Goal: Communication & Community: Answer question/provide support

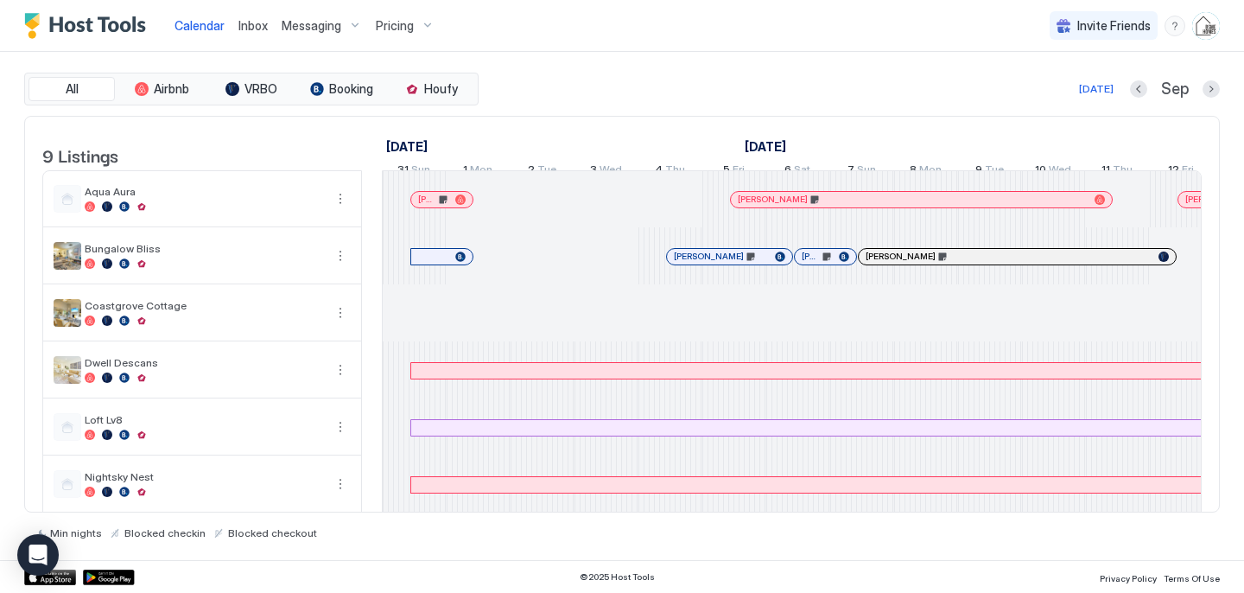
scroll to position [0, 960]
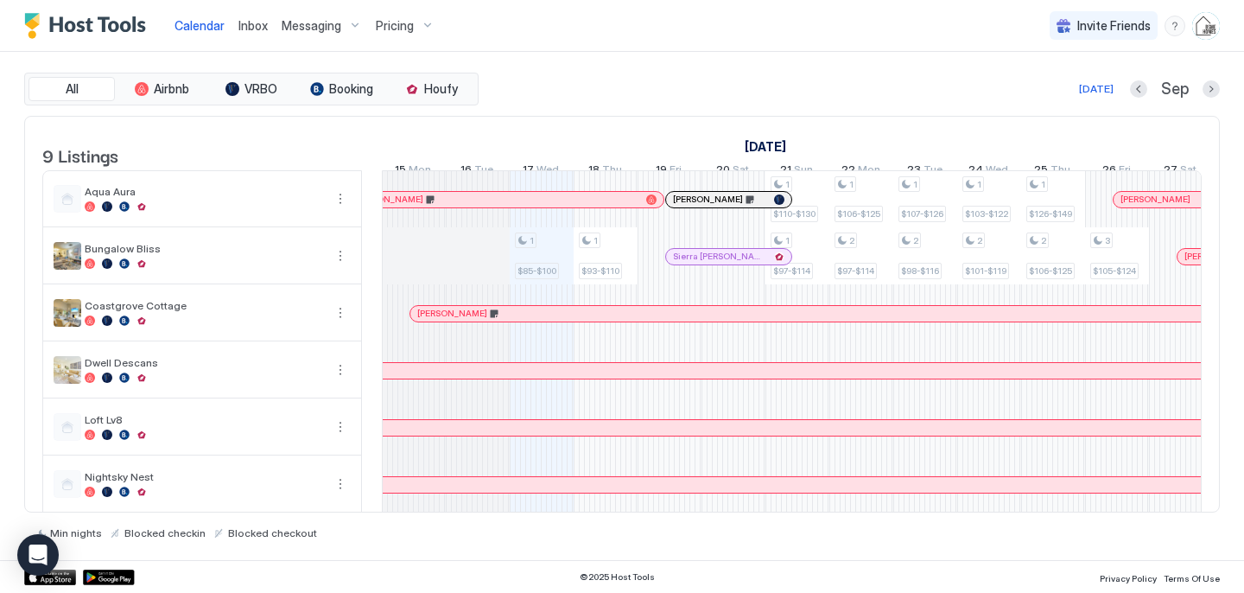
click at [254, 25] on span "Inbox" at bounding box center [252, 25] width 29 height 15
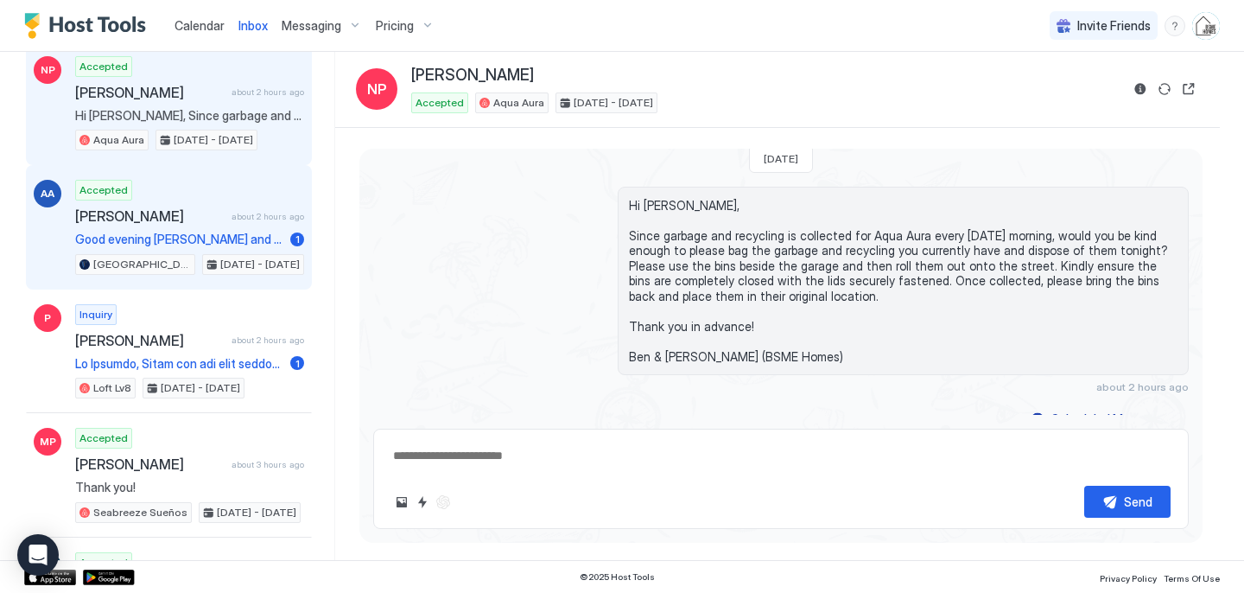
scroll to position [117, 0]
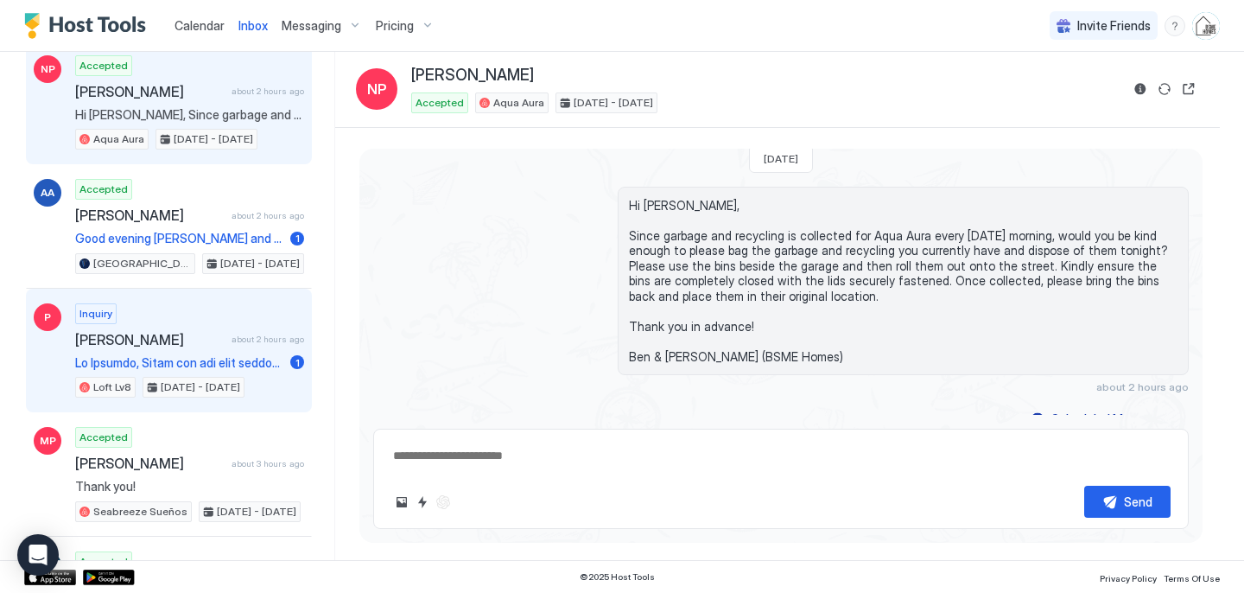
click at [179, 349] on div "Inquiry [PERSON_NAME] about 2 hours ago 1 Loft Lv8 [DATE] - [DATE]" at bounding box center [189, 350] width 229 height 95
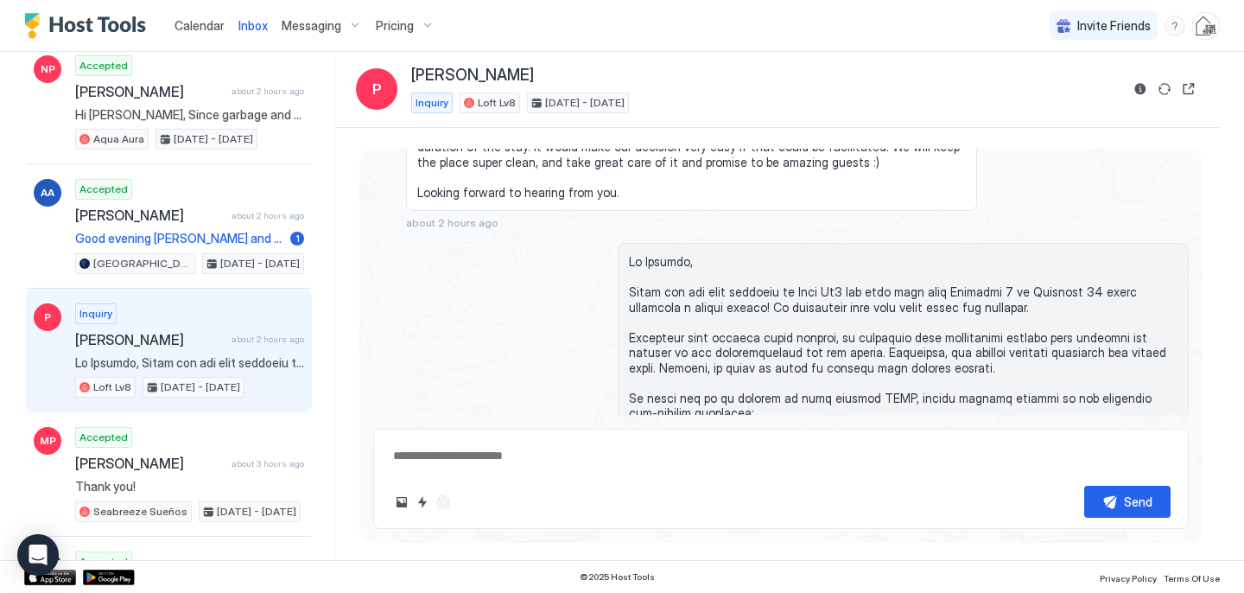
scroll to position [200, 0]
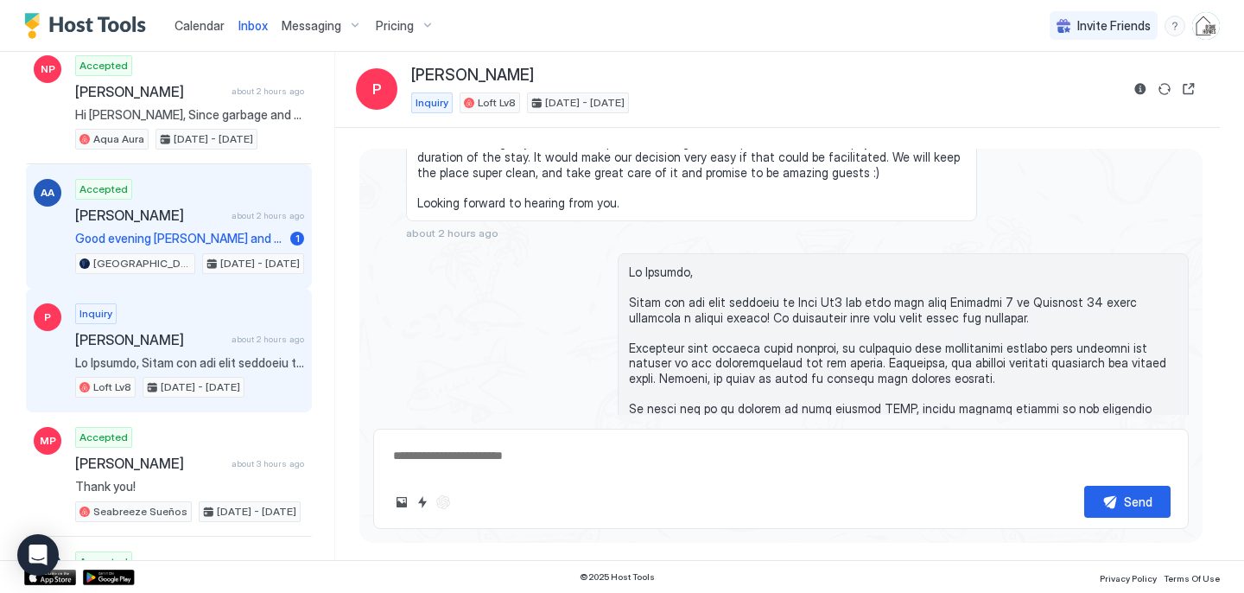
click at [232, 225] on div "Accepted [PERSON_NAME] about 2 hours ago Good evening [PERSON_NAME] and [PERSON…" at bounding box center [189, 226] width 229 height 95
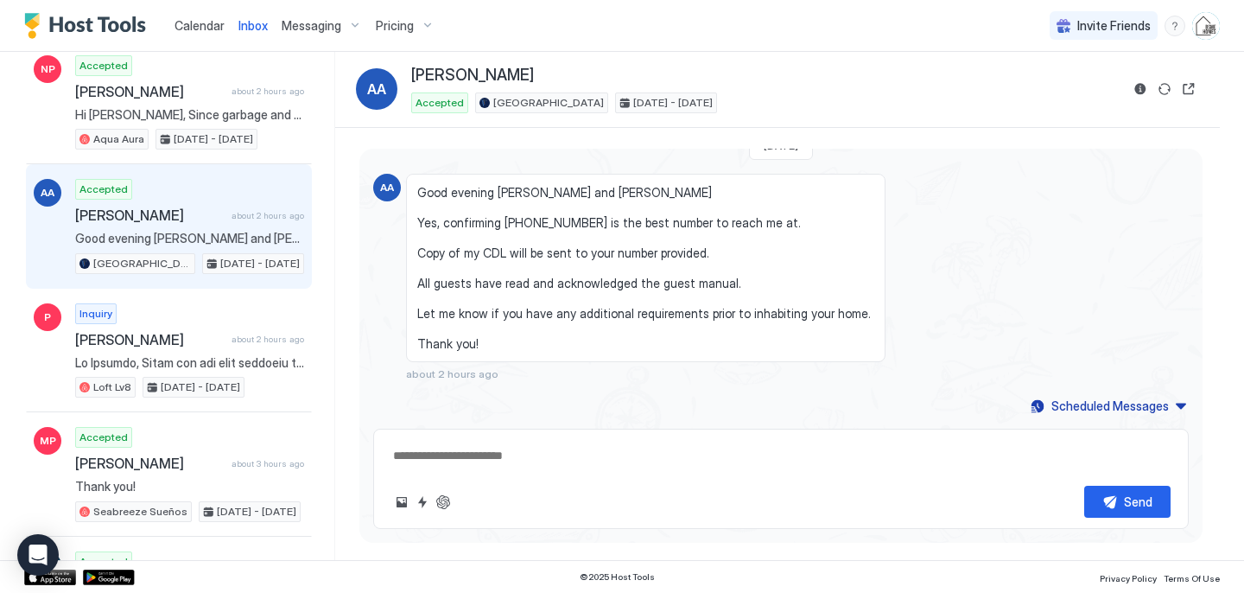
scroll to position [1259, 0]
click at [1141, 86] on button "Reservation information" at bounding box center [1140, 89] width 21 height 21
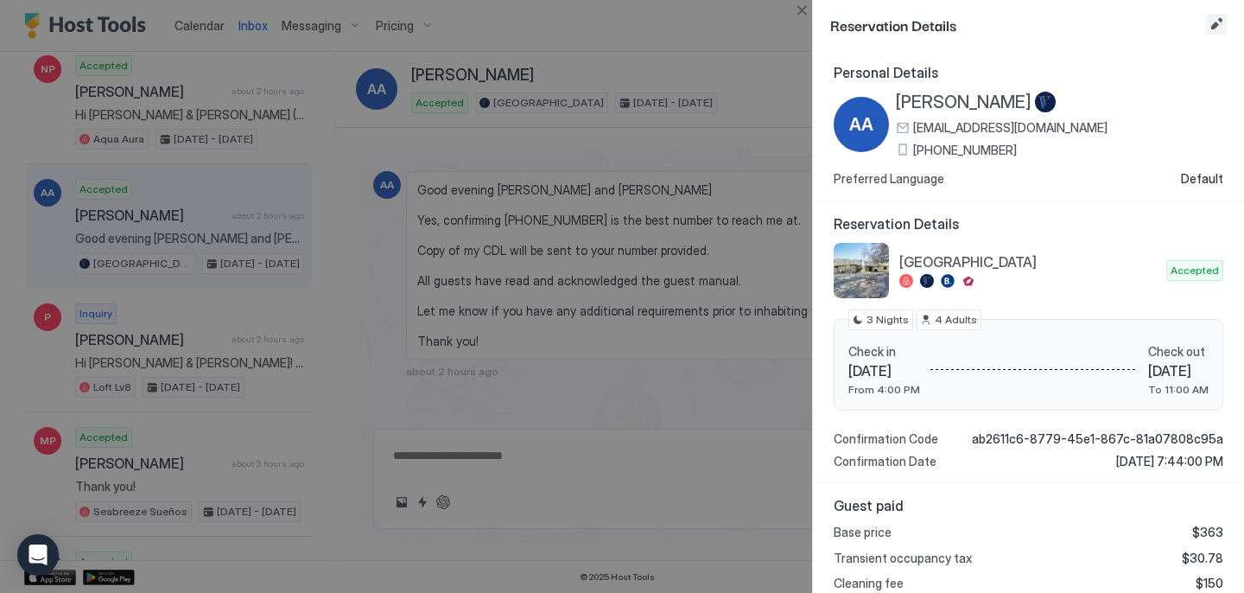
click at [1217, 23] on button "Edit reservation" at bounding box center [1216, 24] width 21 height 21
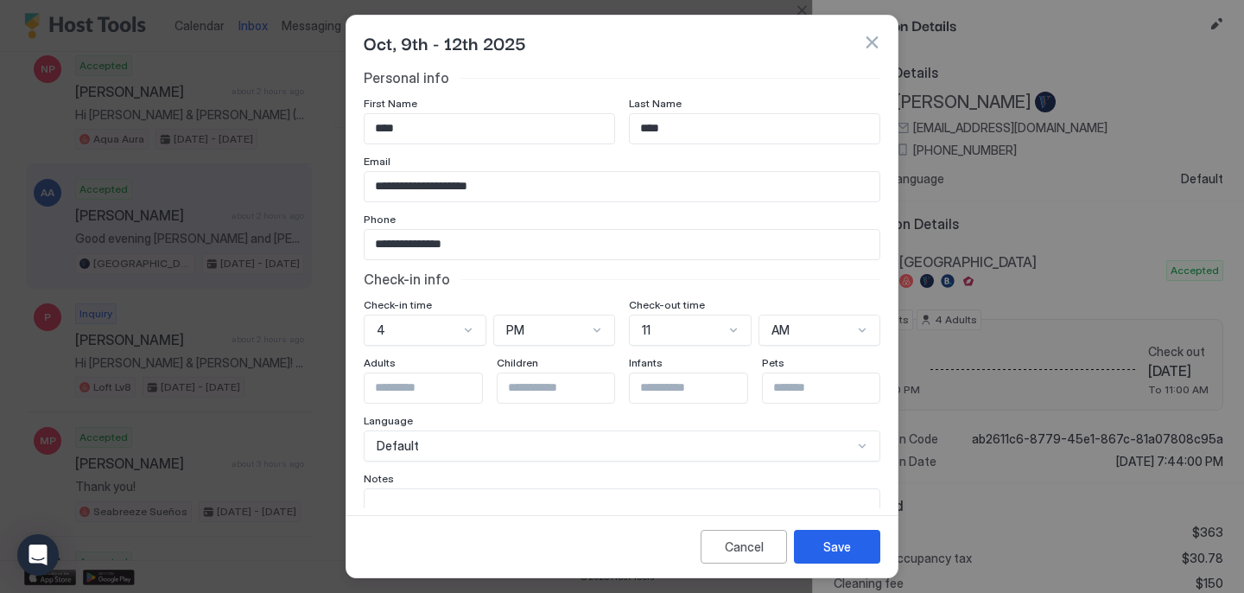
scroll to position [84, 0]
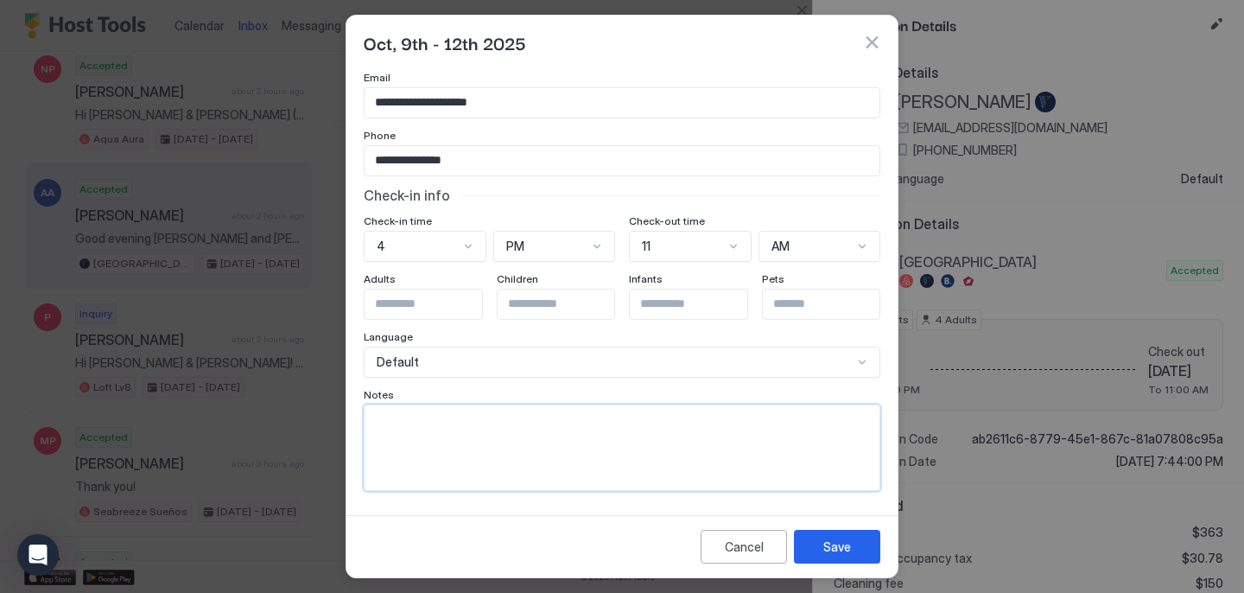
click at [497, 431] on textarea "Input Field" at bounding box center [622, 447] width 515 height 85
type textarea "**********"
click at [817, 544] on button "Save" at bounding box center [837, 547] width 86 height 34
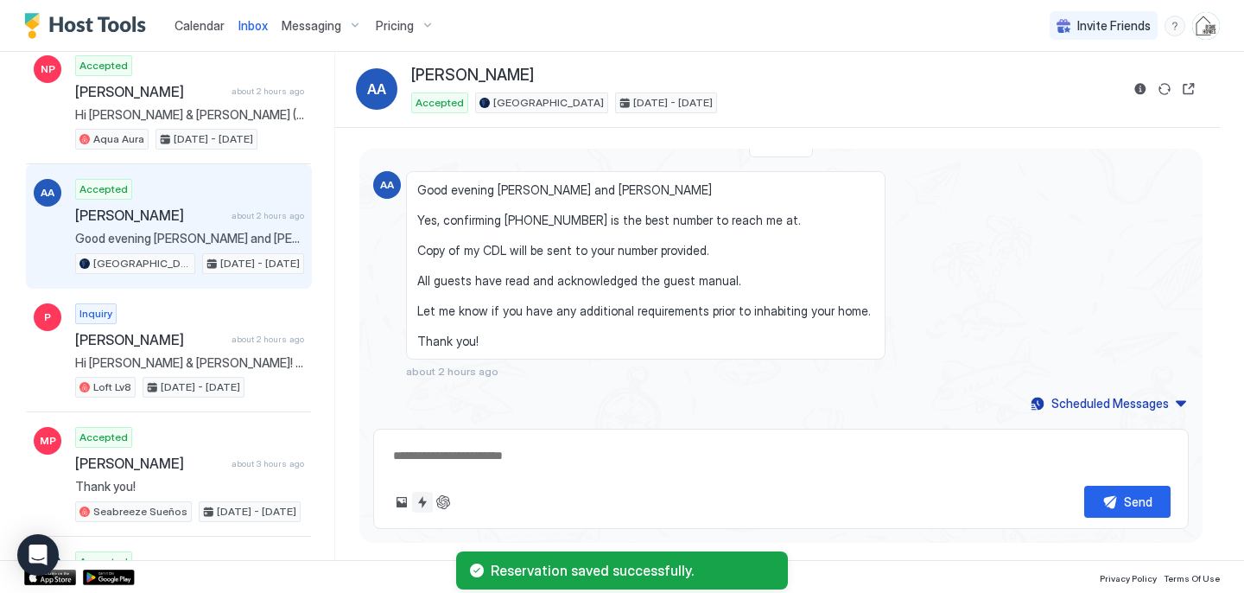
click at [419, 502] on button "Quick reply" at bounding box center [422, 502] width 21 height 21
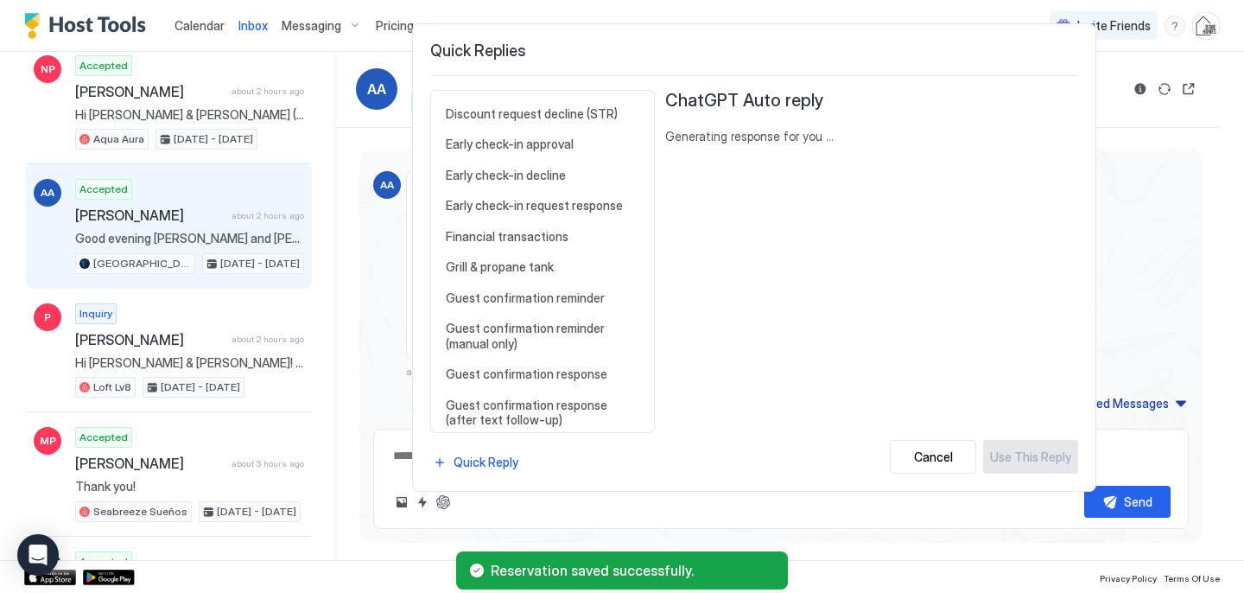
scroll to position [663, 0]
click at [543, 379] on span "Guest confirmation response" at bounding box center [542, 376] width 193 height 16
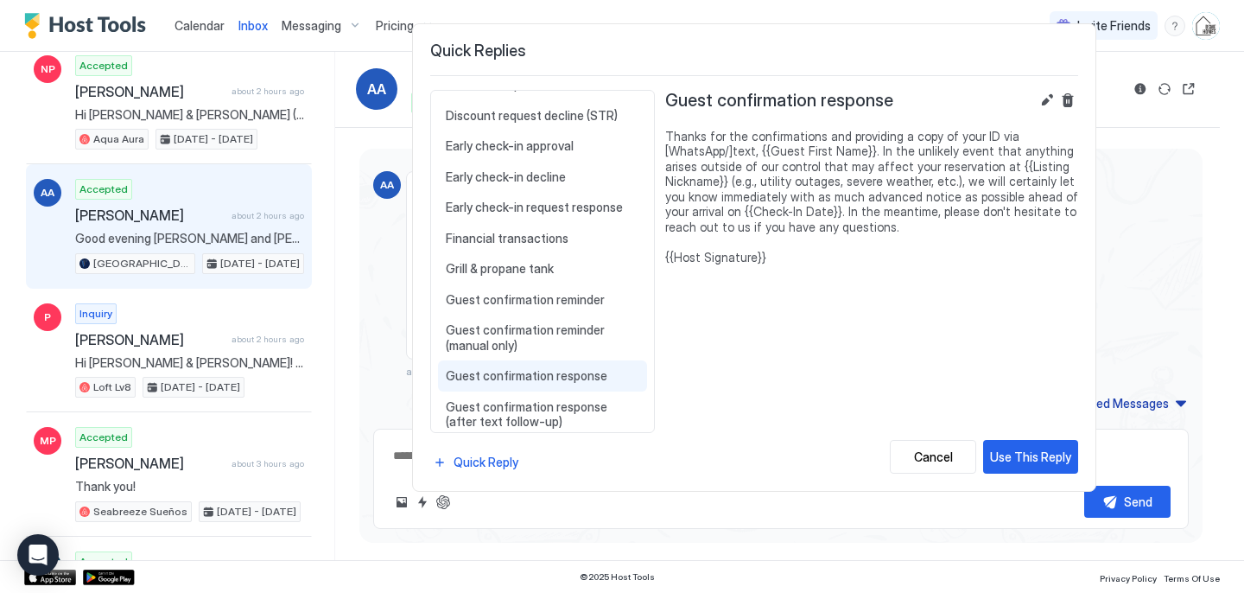
click at [1037, 454] on div "Use This Reply" at bounding box center [1030, 456] width 81 height 18
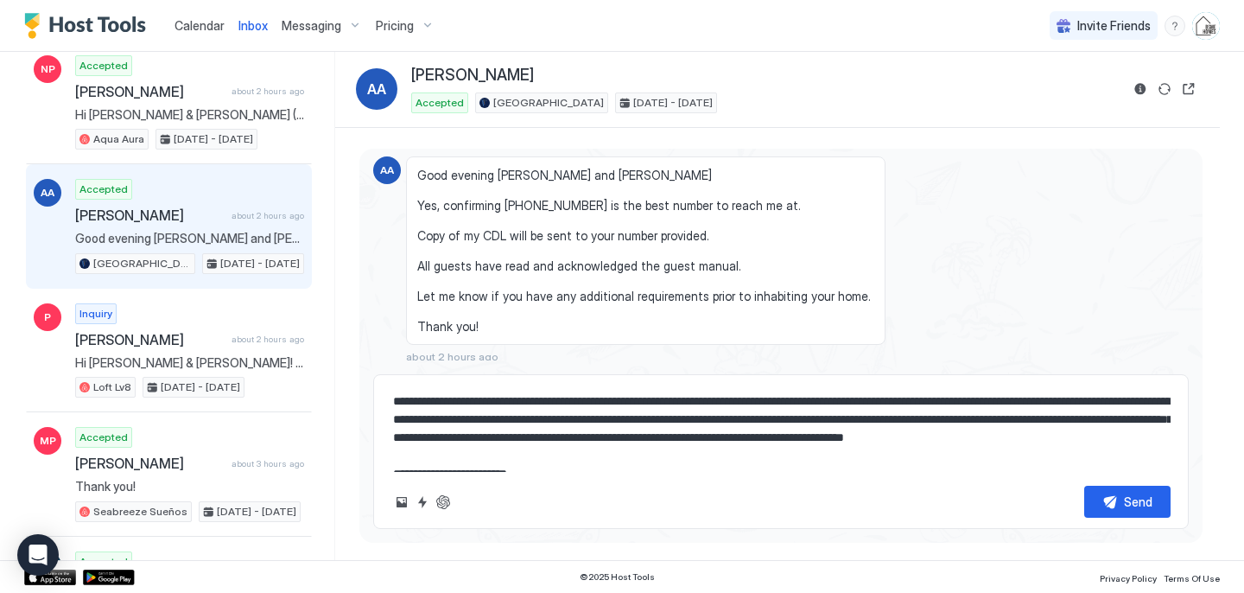
click at [650, 399] on textarea "**********" at bounding box center [780, 428] width 779 height 86
click at [733, 397] on textarea "**********" at bounding box center [780, 428] width 779 height 86
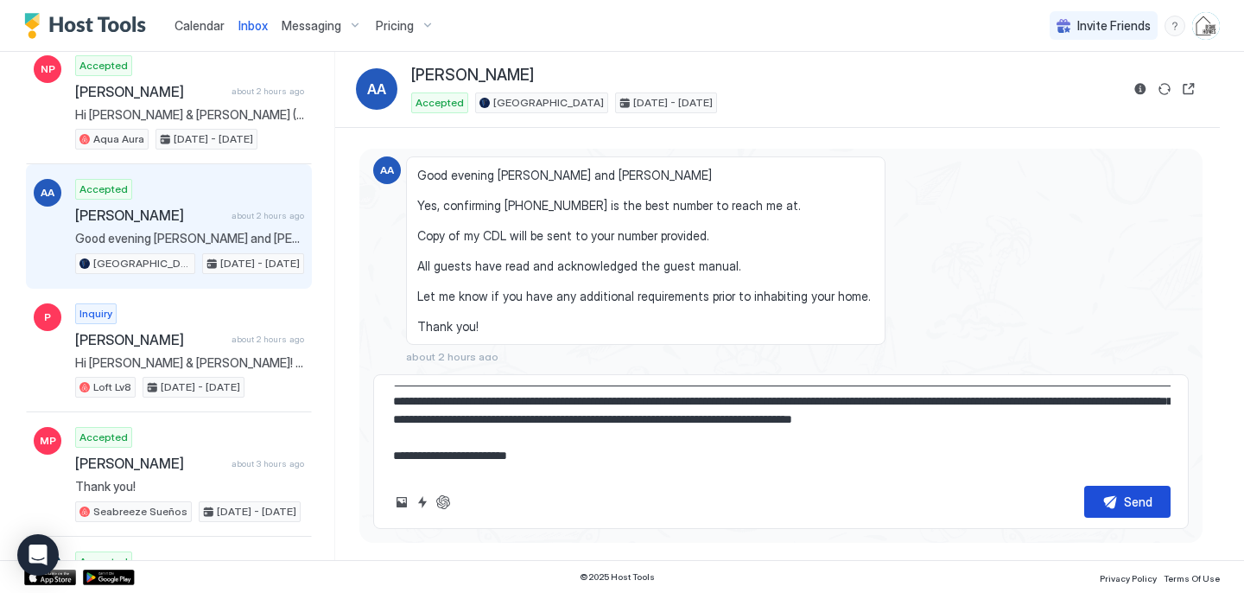
type textarea "**********"
click at [1115, 503] on button "Send" at bounding box center [1127, 501] width 86 height 32
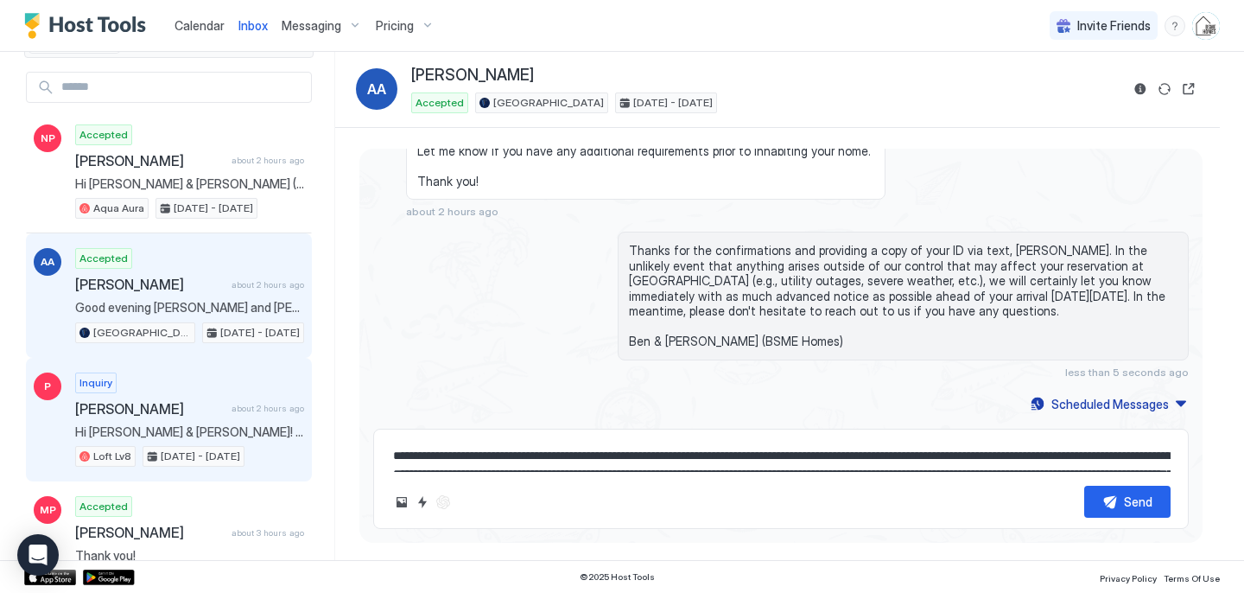
scroll to position [0, 0]
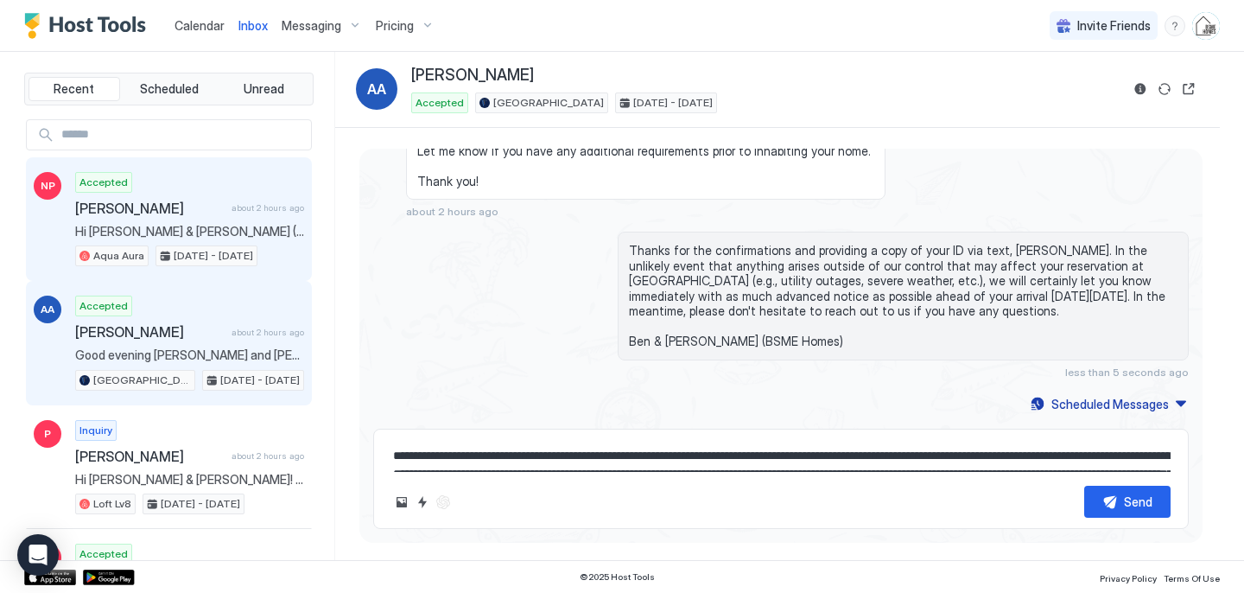
click at [156, 222] on div "Accepted [PERSON_NAME] about 2 hours ago Hi [PERSON_NAME] & [PERSON_NAME] (BSME…" at bounding box center [189, 219] width 229 height 95
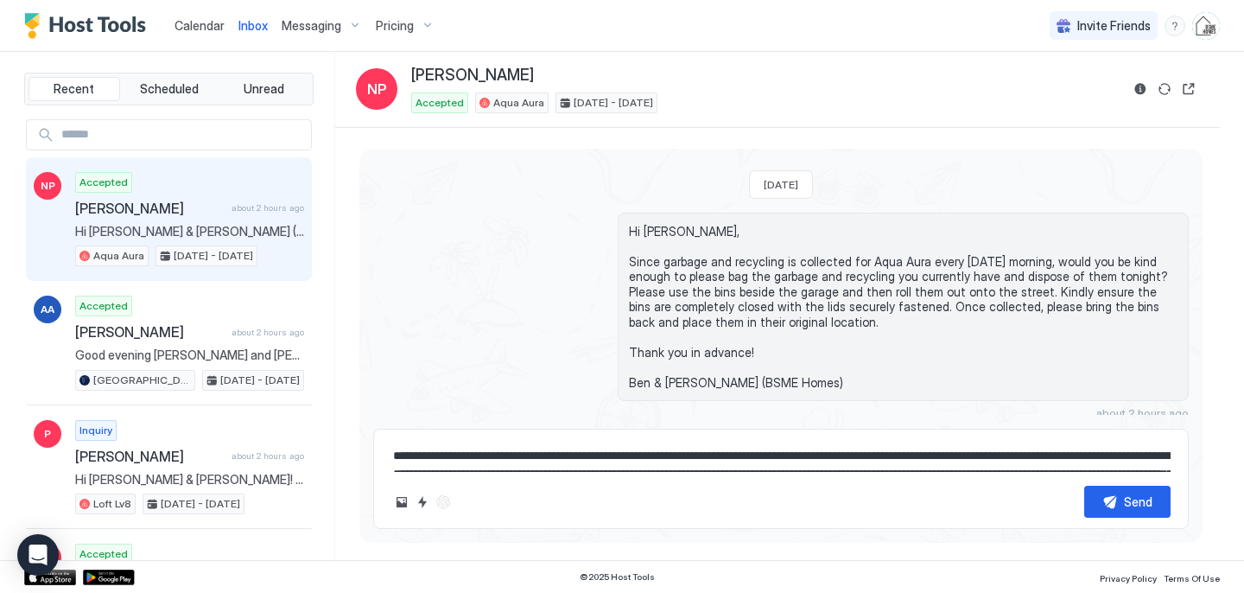
scroll to position [3189, 0]
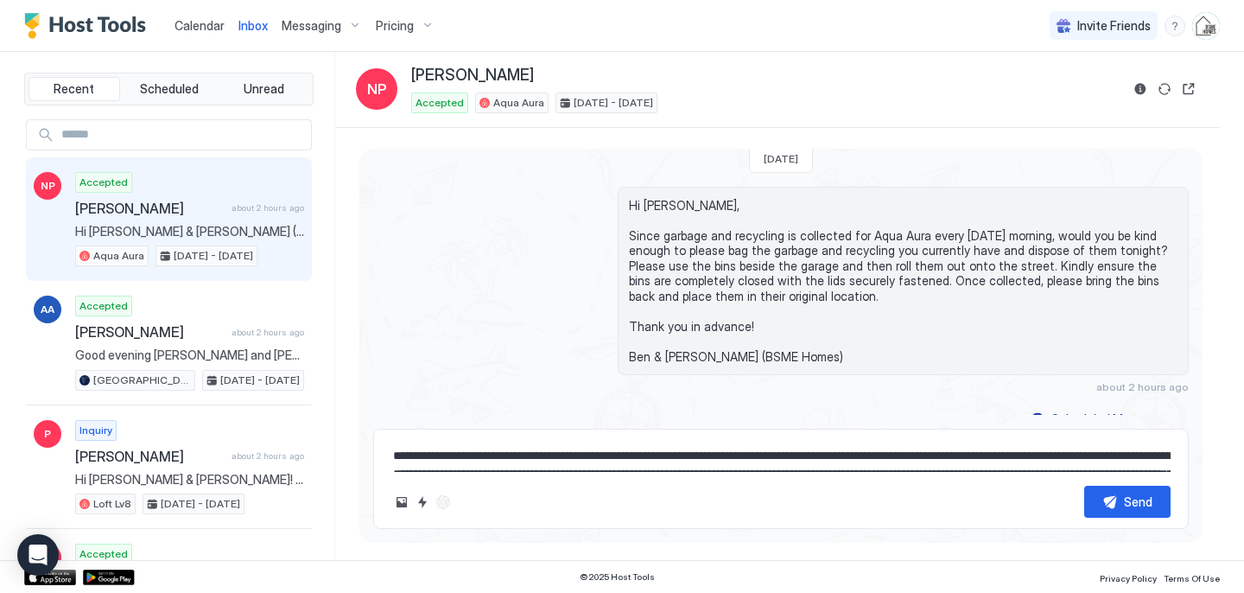
click at [206, 26] on span "Calendar" at bounding box center [199, 25] width 50 height 15
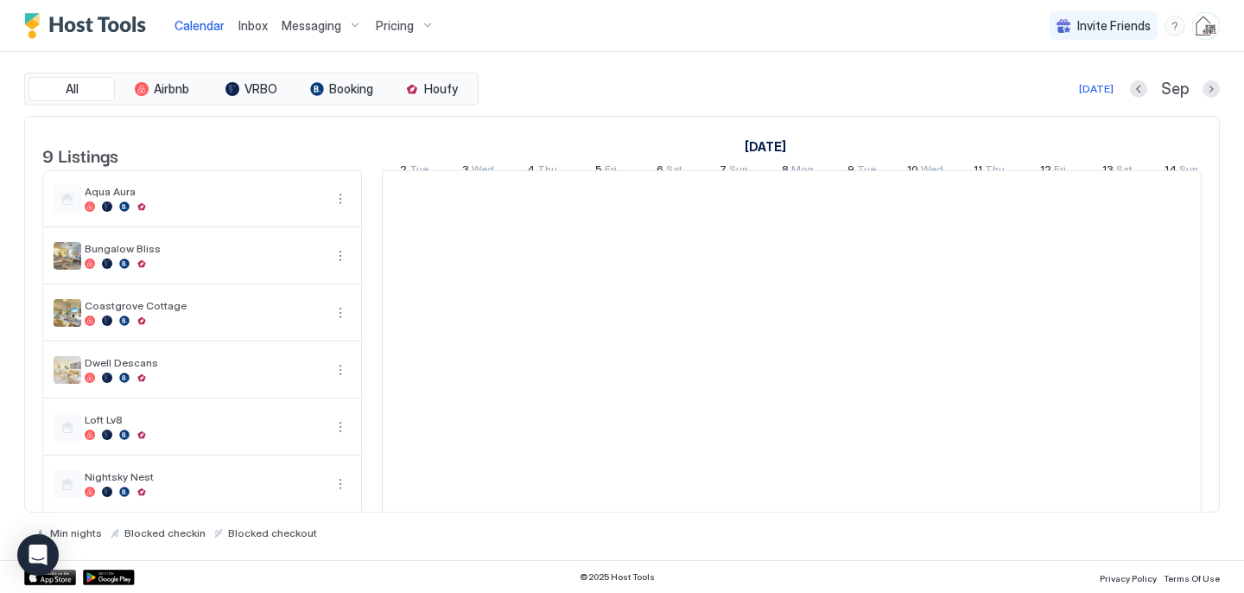
scroll to position [0, 960]
